Goal: Task Accomplishment & Management: Manage account settings

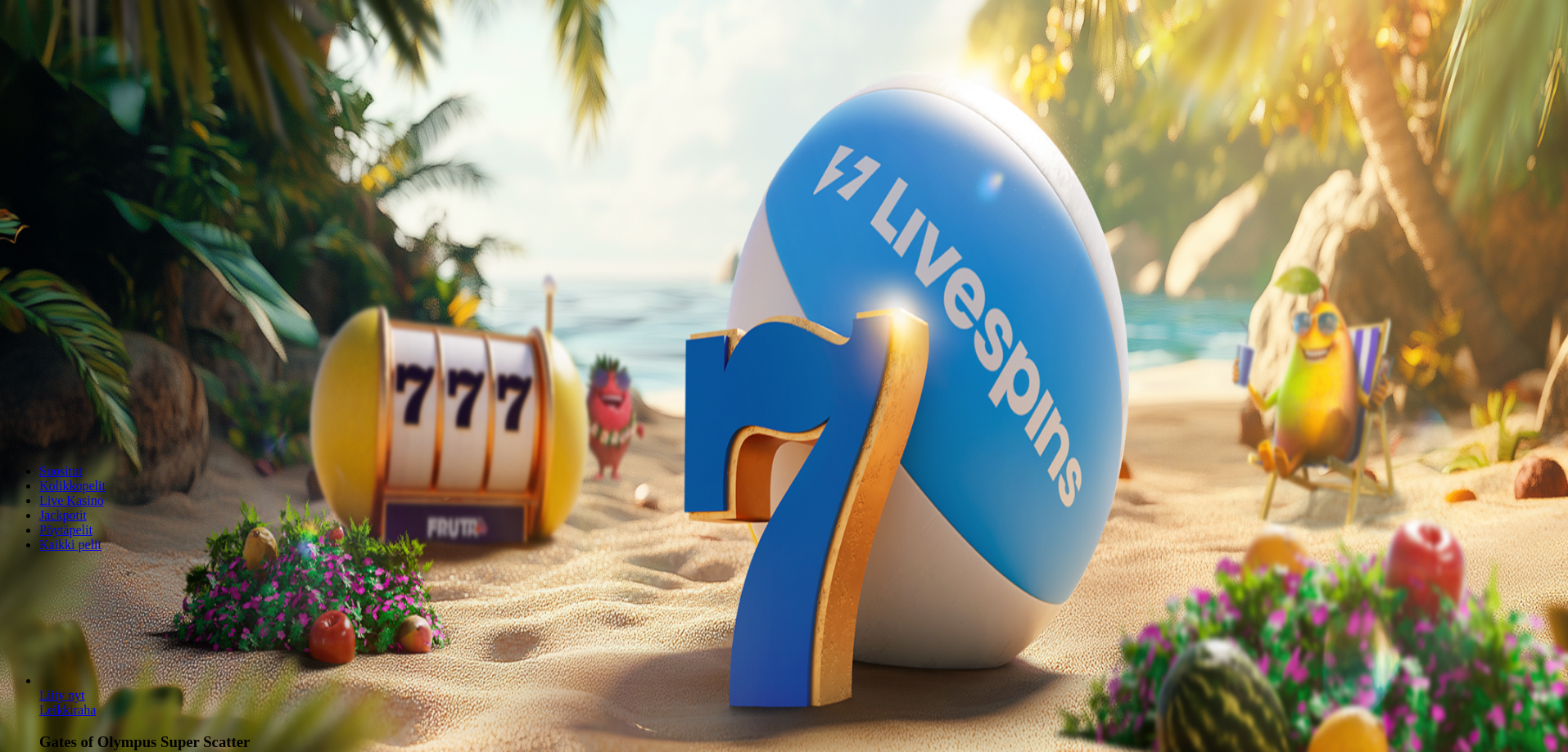
click at [106, 68] on button "Kirjaudu" at bounding box center [113, 60] width 53 height 17
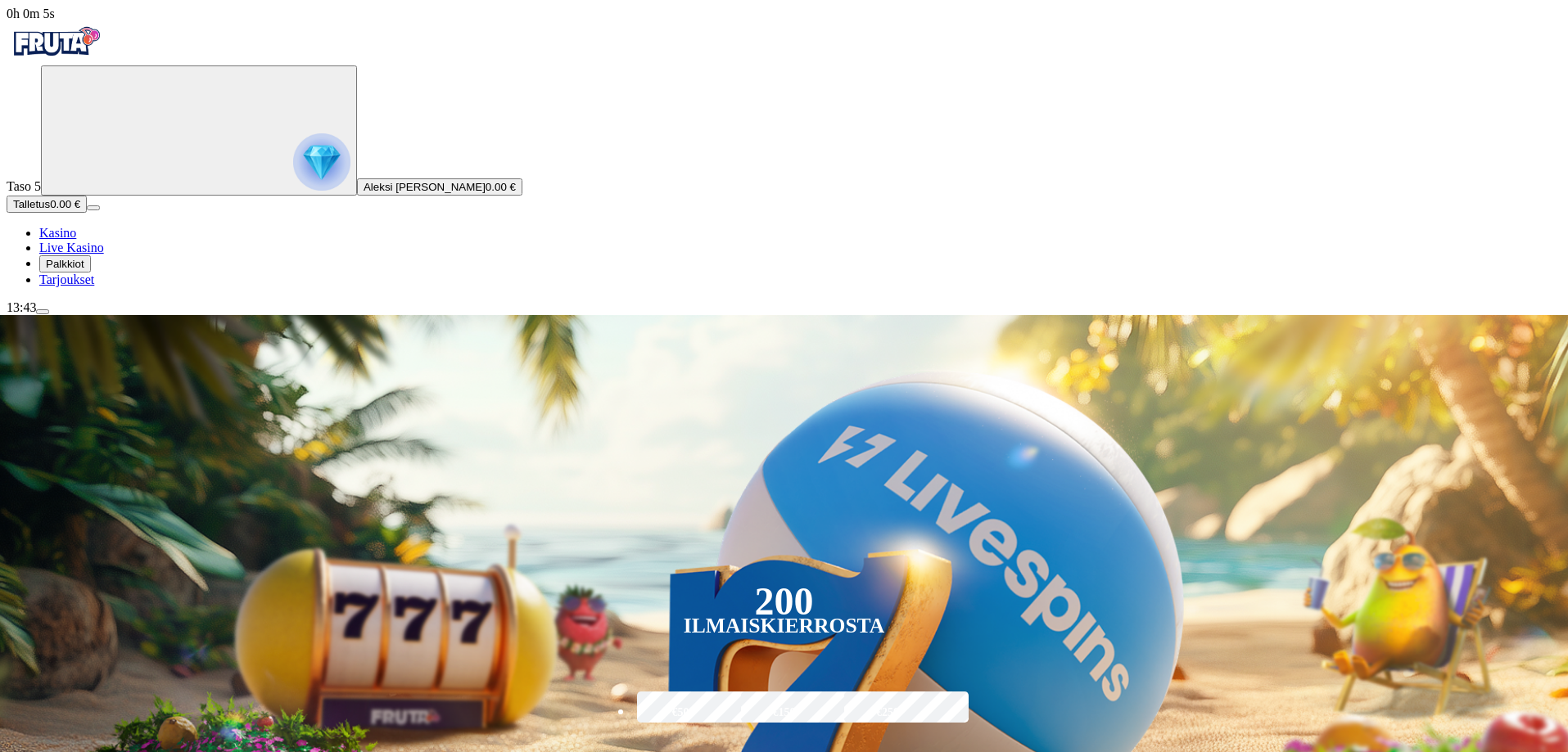
click at [87, 165] on circle "Primary" at bounding box center [171, 130] width 167 height 167
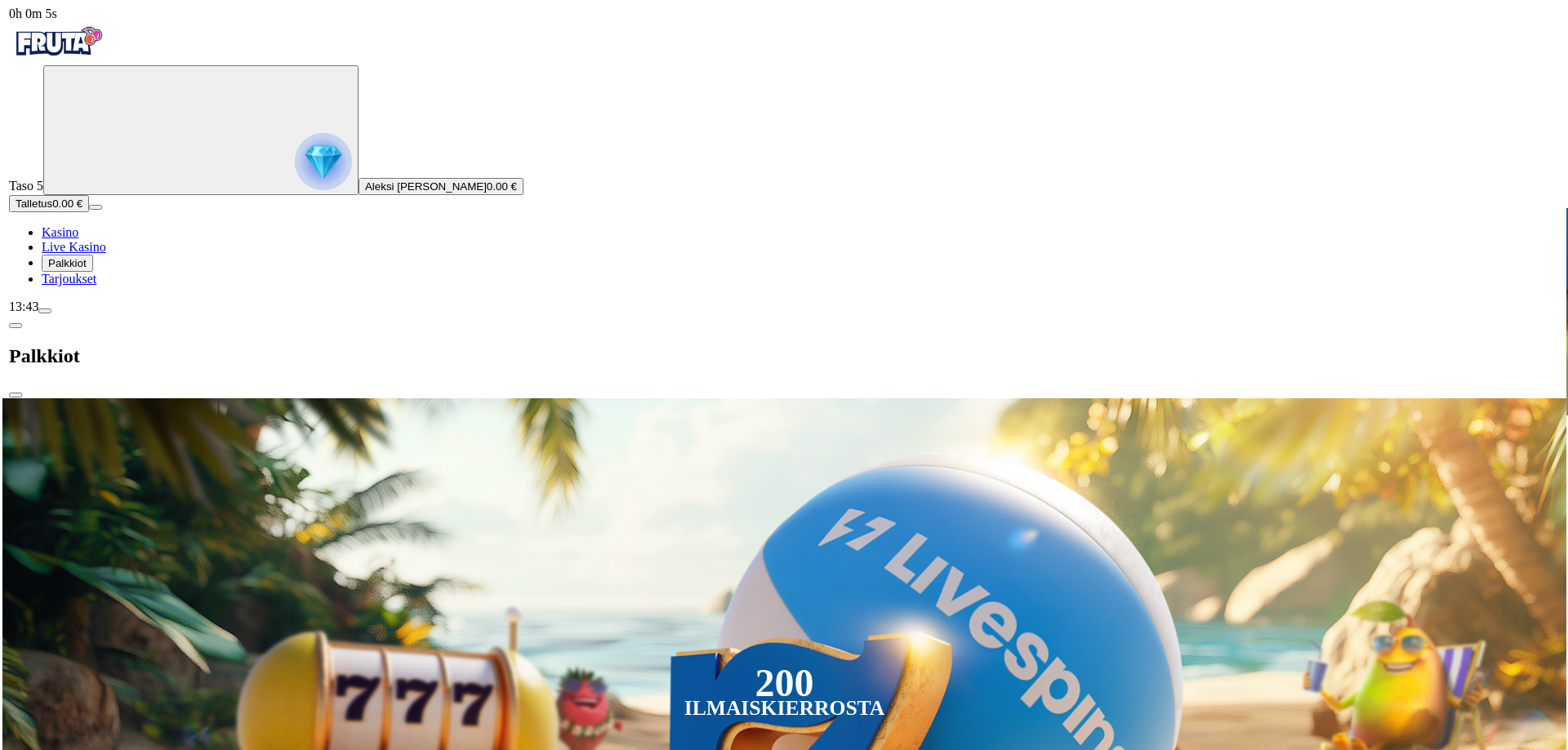
scroll to position [878, 0]
